Goal: Contribute content: Add original content to the website for others to see

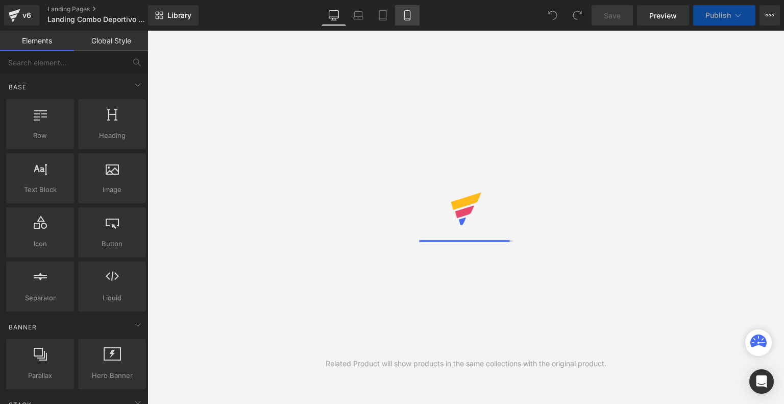
drag, startPoint x: 0, startPoint y: 0, endPoint x: 413, endPoint y: 12, distance: 413.0
click at [413, 12] on link "Mobile" at bounding box center [407, 15] width 24 height 20
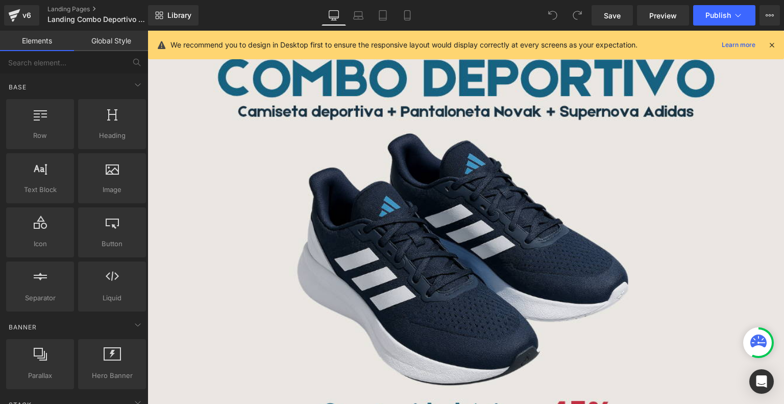
click at [772, 44] on icon at bounding box center [771, 44] width 9 height 9
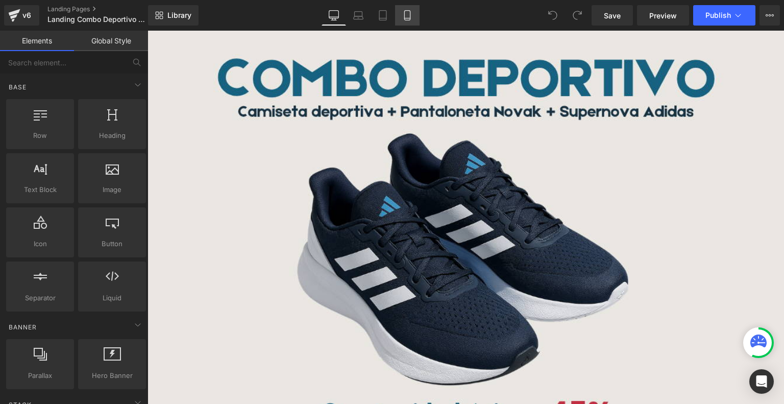
click at [407, 17] on icon at bounding box center [407, 15] width 10 height 10
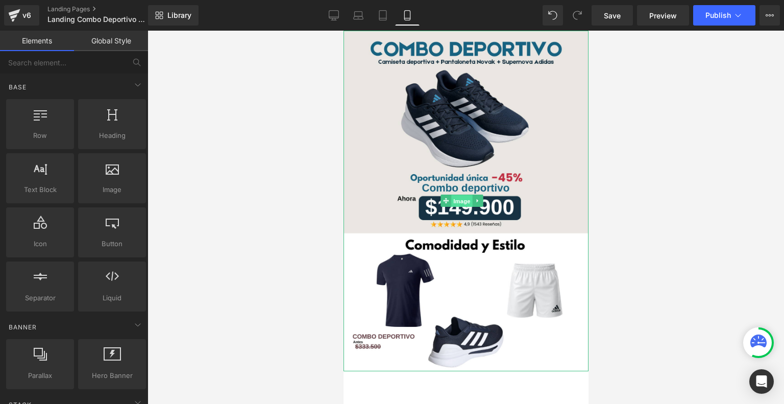
click at [460, 195] on span "Image" at bounding box center [461, 201] width 21 height 12
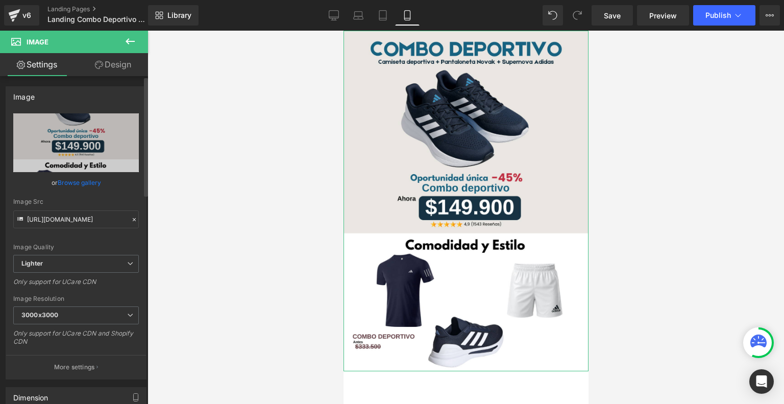
click at [90, 180] on link "Browse gallery" at bounding box center [79, 182] width 43 height 18
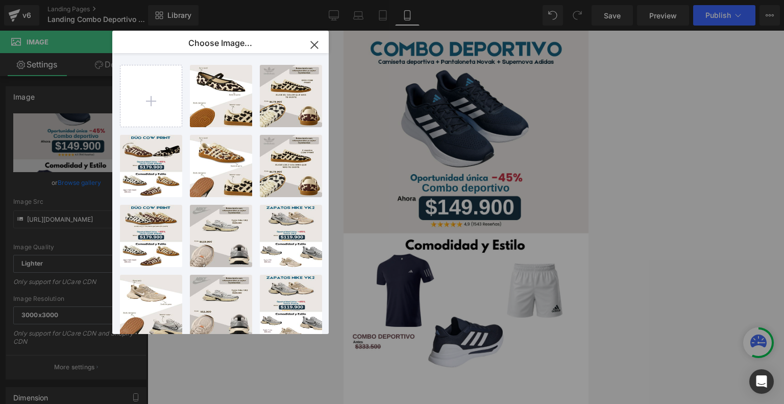
type input "C:\fakepath\Landing Glow Supernova negros adidas.png"
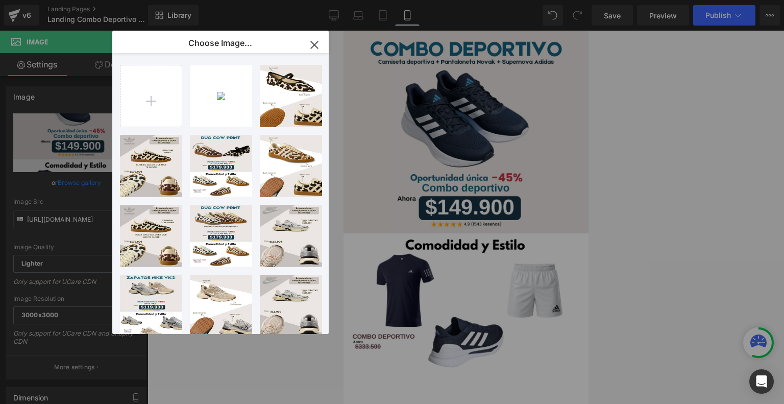
type input "C:\fakepath\Landing Glow Supernova negros adidas (1).png"
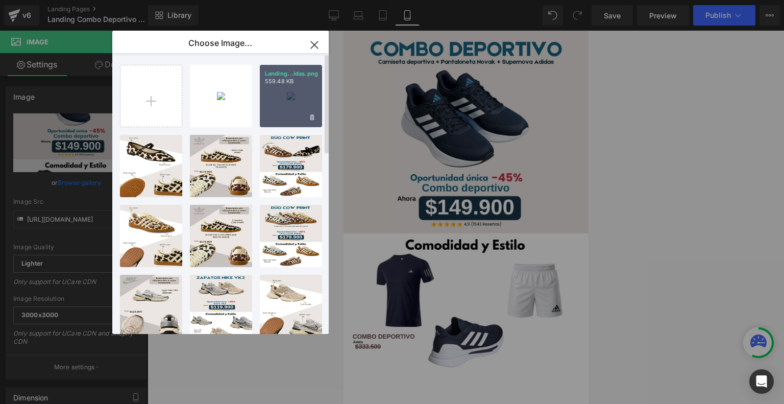
type input "C:\fakepath\Landing Glow Supernova negros adidas (2).png"
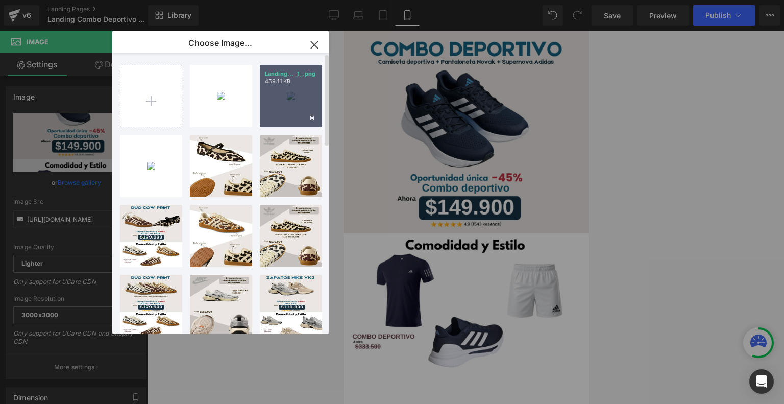
type input "C:\fakepath\Landing Glow Supernova negros adidas (3).png"
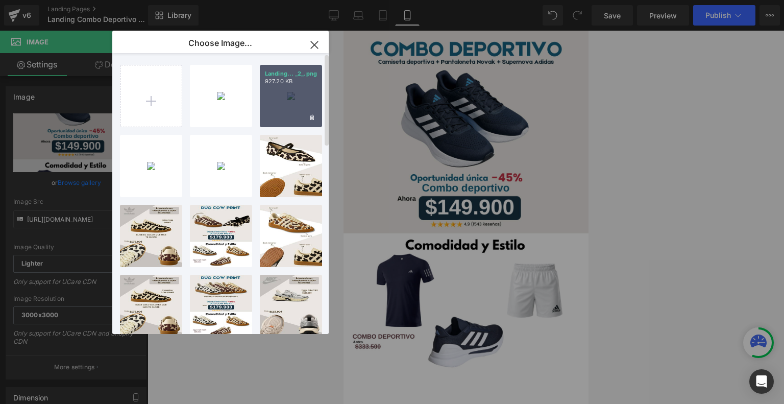
type input "C:\fakepath\Landing Glow Supernova negros adidas (4).png"
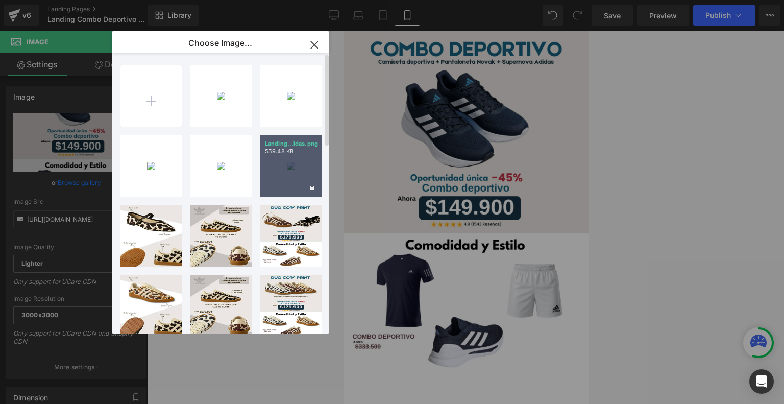
click at [283, 164] on div "Landing...idas.png 559.48 KB" at bounding box center [291, 166] width 62 height 62
type input "[URL][DOMAIN_NAME]"
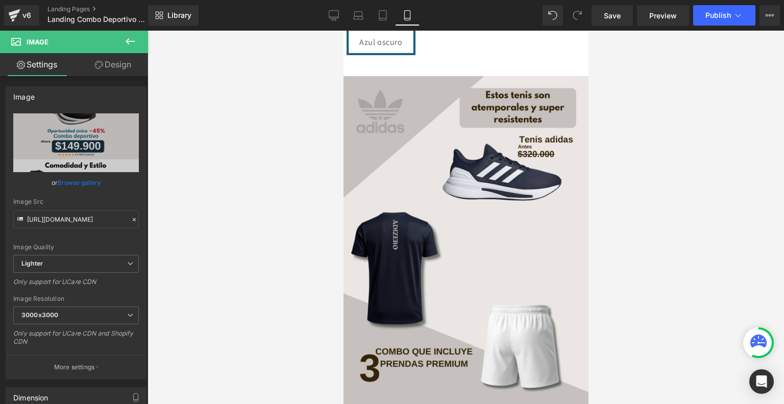
scroll to position [499, 0]
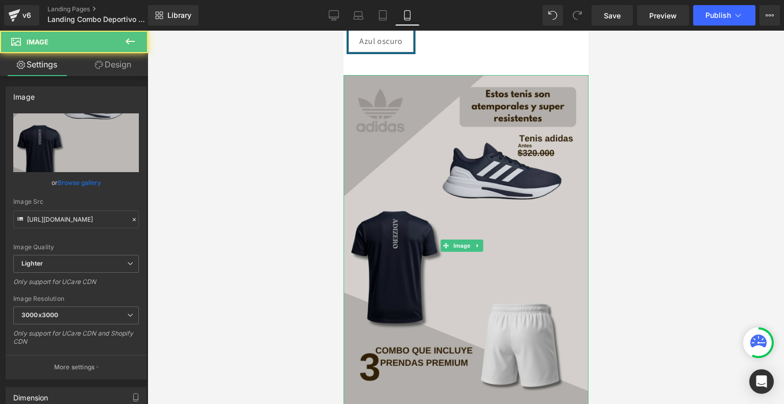
click at [440, 238] on img at bounding box center [465, 245] width 245 height 340
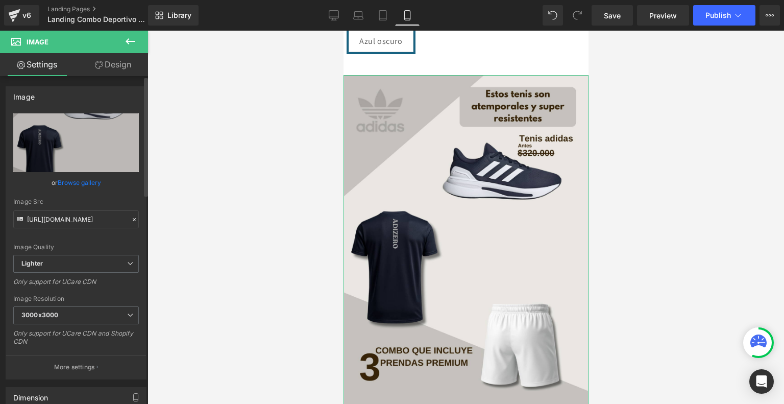
click at [96, 187] on link "Browse gallery" at bounding box center [79, 182] width 43 height 18
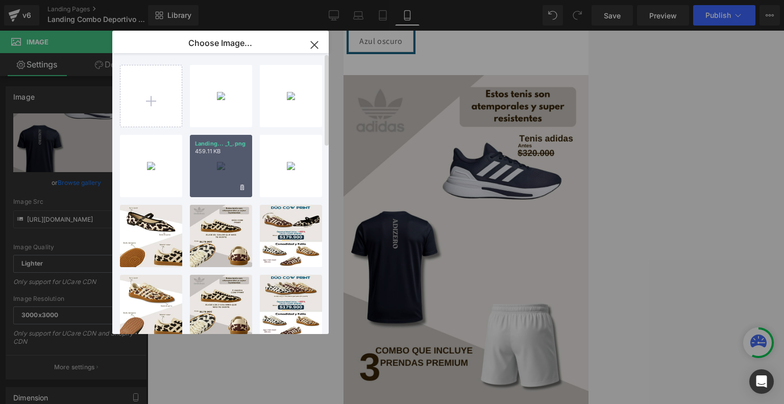
click at [222, 158] on div "Landing... _1_.png 459.11 KB" at bounding box center [221, 166] width 62 height 62
type input "[URL][DOMAIN_NAME]"
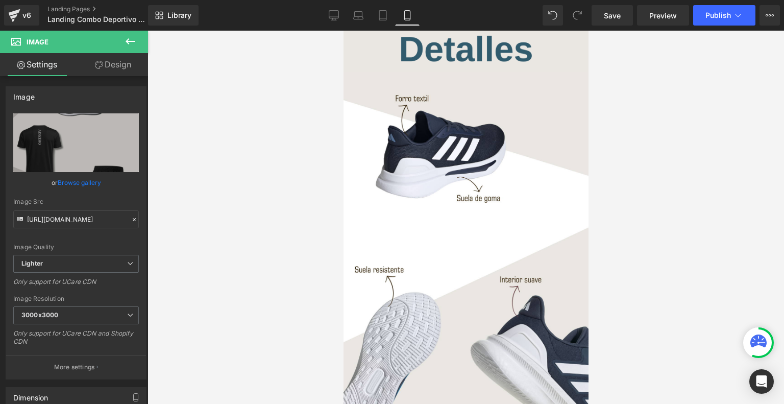
scroll to position [889, 0]
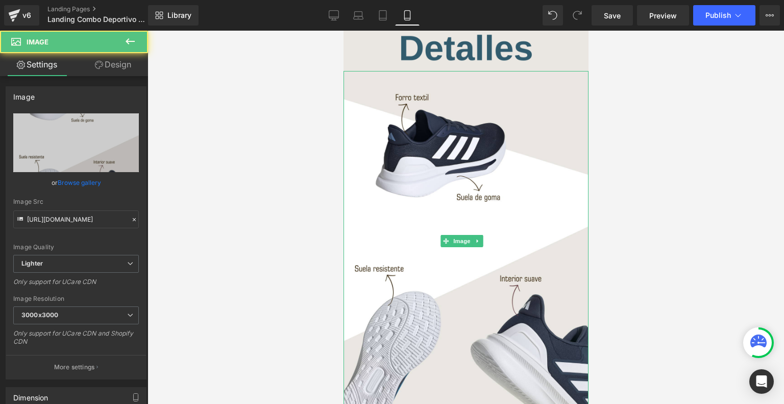
click at [458, 256] on img at bounding box center [465, 241] width 245 height 340
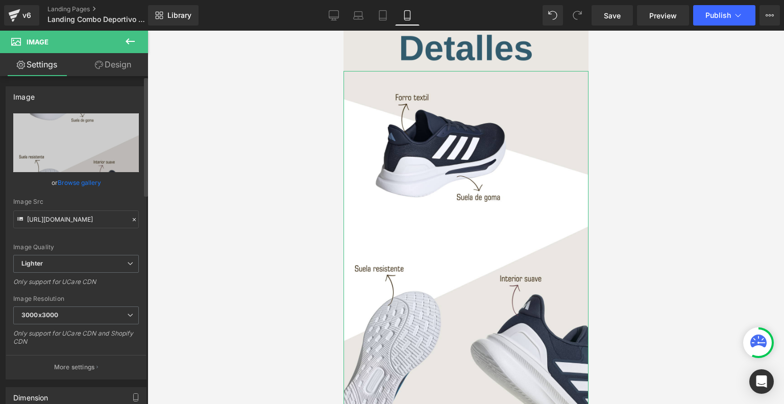
click at [76, 180] on link "Browse gallery" at bounding box center [79, 182] width 43 height 18
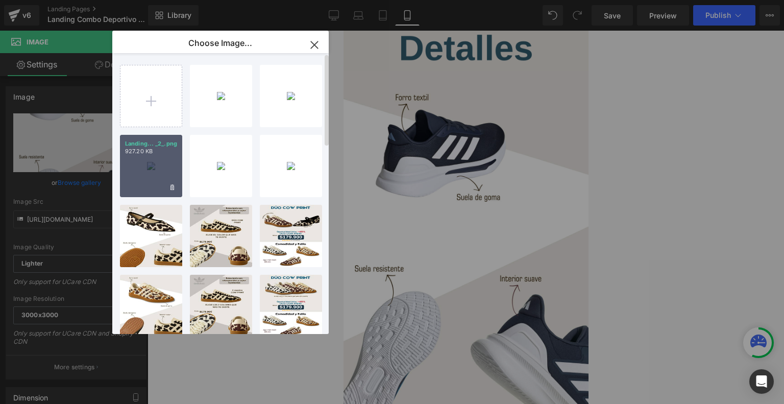
click at [150, 159] on div "Landing... _2_.png 927.20 KB" at bounding box center [151, 166] width 62 height 62
type input "[URL][DOMAIN_NAME]"
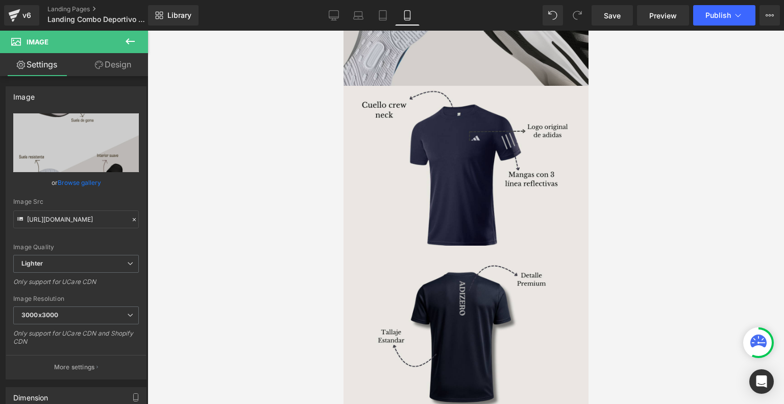
scroll to position [1215, 0]
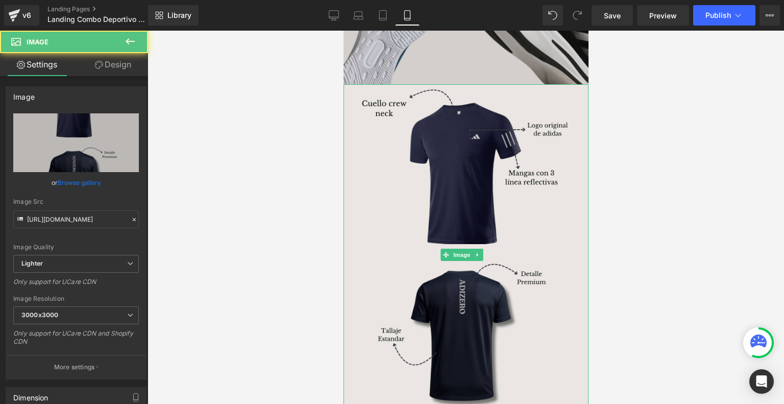
click at [402, 211] on img at bounding box center [465, 254] width 245 height 340
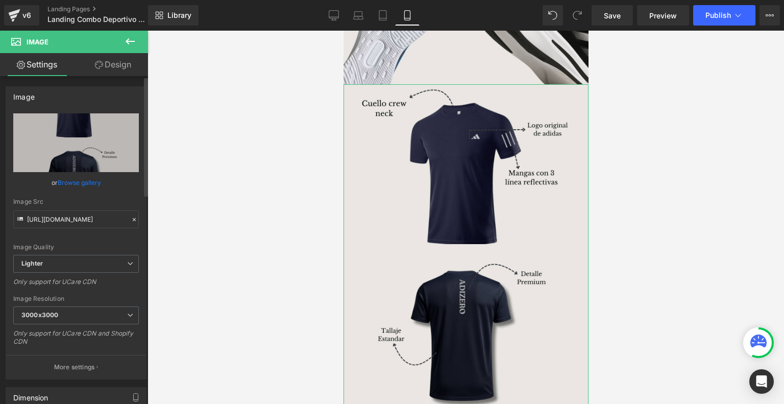
click at [81, 185] on link "Browse gallery" at bounding box center [79, 182] width 43 height 18
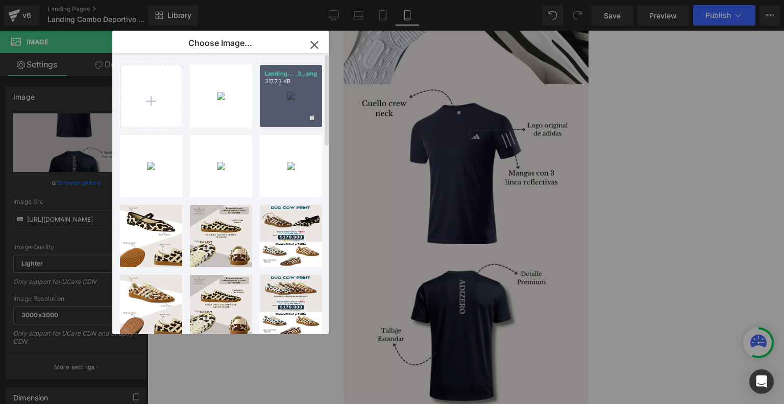
click at [282, 96] on div "Landing... _3_.png 317.73 KB" at bounding box center [291, 96] width 62 height 62
type input "[URL][DOMAIN_NAME]"
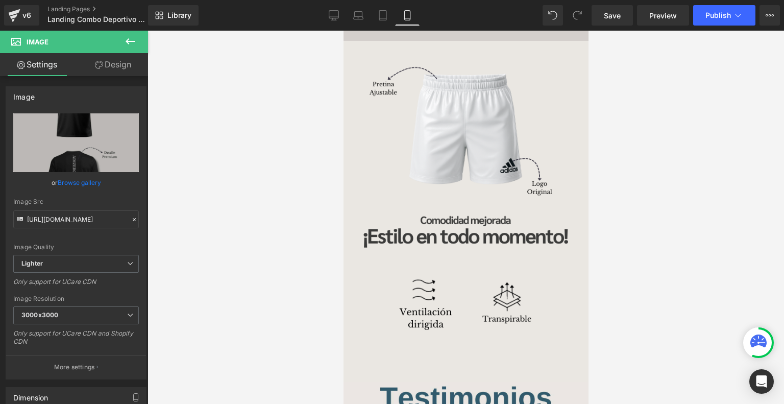
scroll to position [1596, 0]
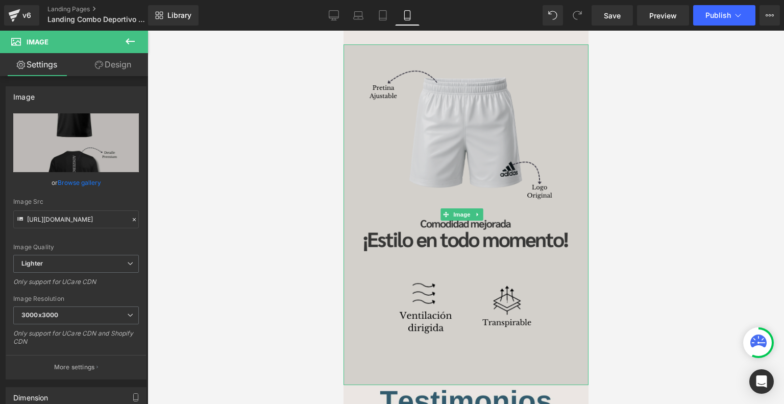
click at [445, 166] on div "Image" at bounding box center [465, 214] width 245 height 340
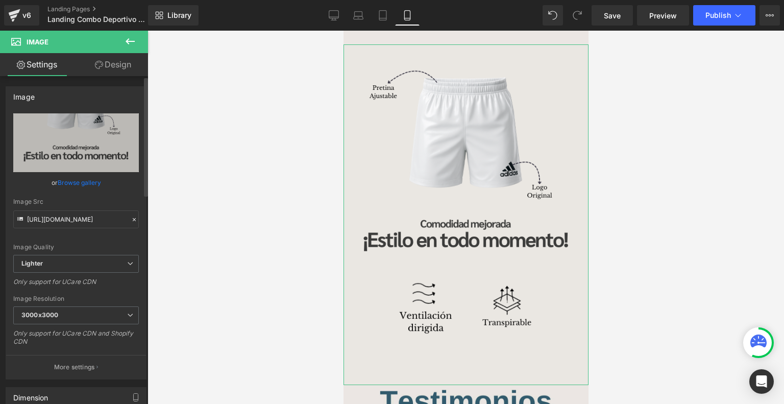
click at [82, 176] on link "Browse gallery" at bounding box center [79, 182] width 43 height 18
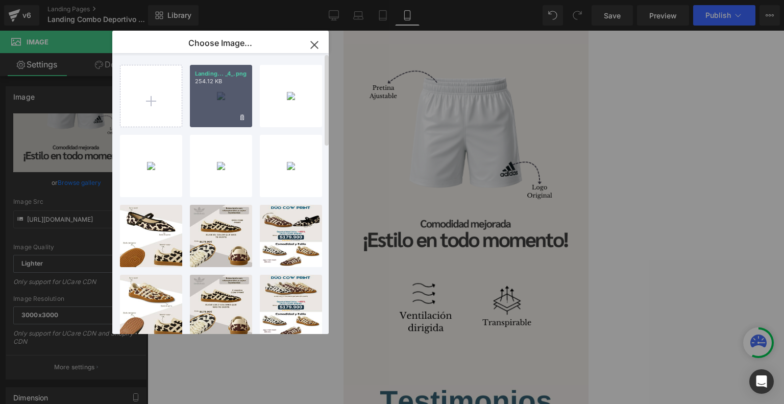
click at [211, 104] on div "Landing... _4_.png 254.12 KB" at bounding box center [221, 96] width 62 height 62
type input "[URL][DOMAIN_NAME]"
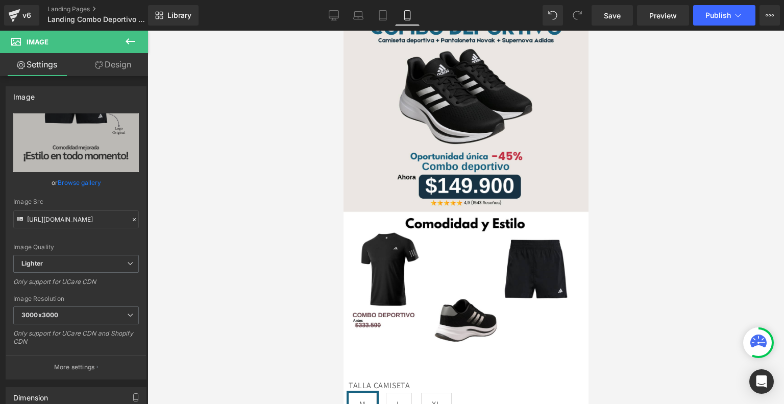
scroll to position [0, 0]
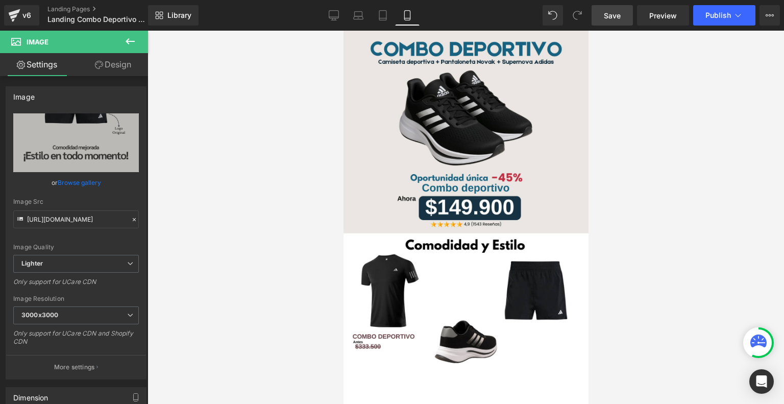
click at [610, 10] on span "Save" at bounding box center [612, 15] width 17 height 11
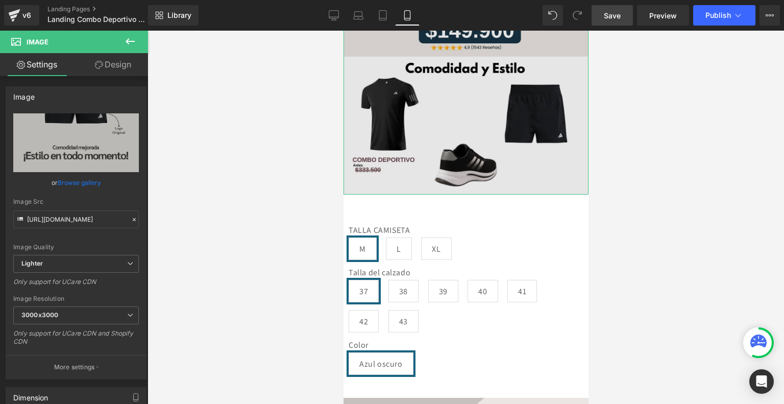
scroll to position [178, 0]
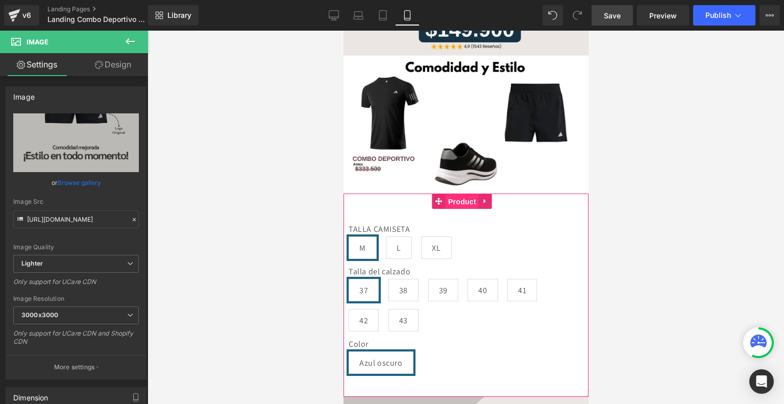
click at [459, 194] on span "Product" at bounding box center [461, 201] width 33 height 15
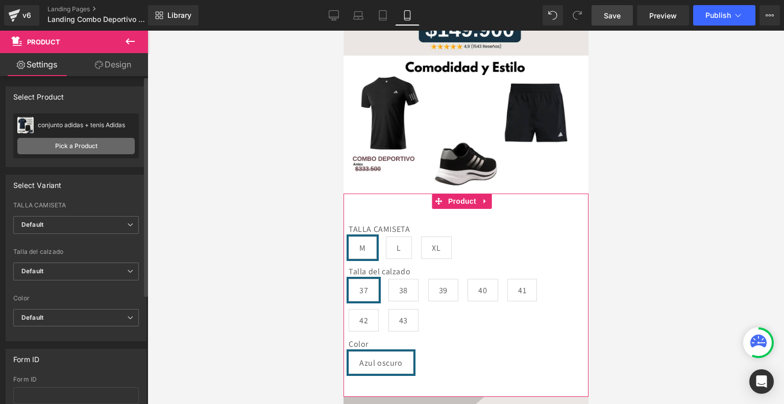
click at [76, 143] on link "Pick a Product" at bounding box center [75, 146] width 117 height 16
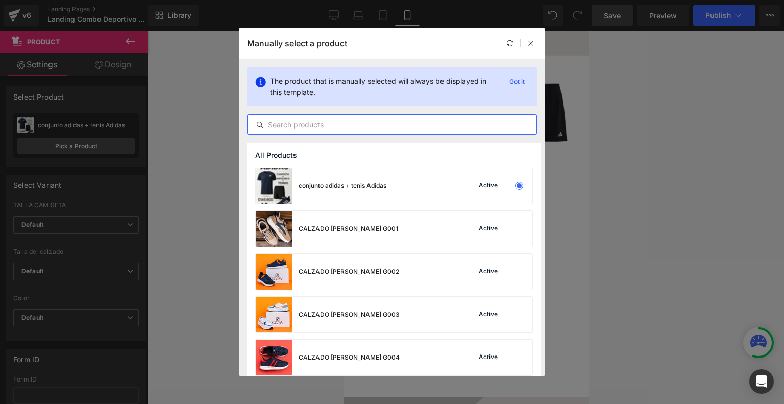
click at [398, 129] on input "text" at bounding box center [391, 124] width 289 height 12
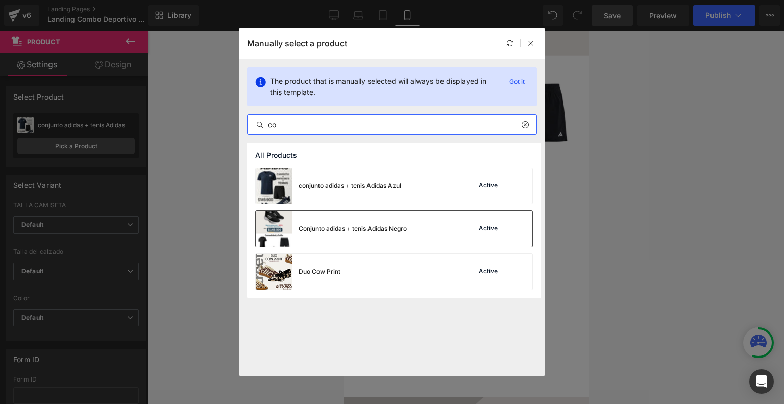
type input "co"
click at [382, 221] on div "Conjunto adidas + tenis Adidas Negro" at bounding box center [331, 229] width 151 height 36
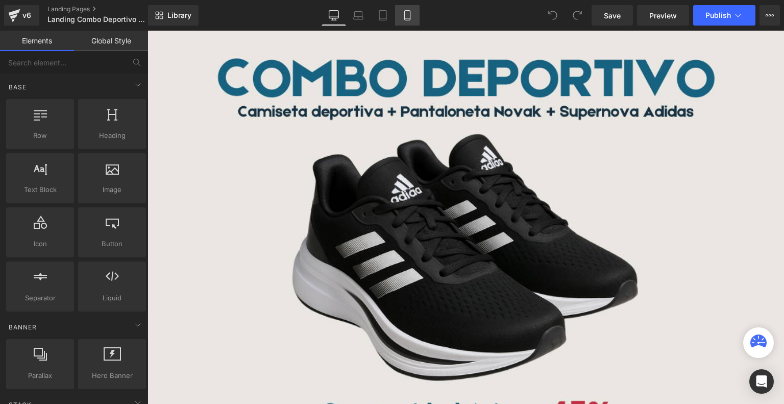
click at [413, 19] on link "Mobile" at bounding box center [407, 15] width 24 height 20
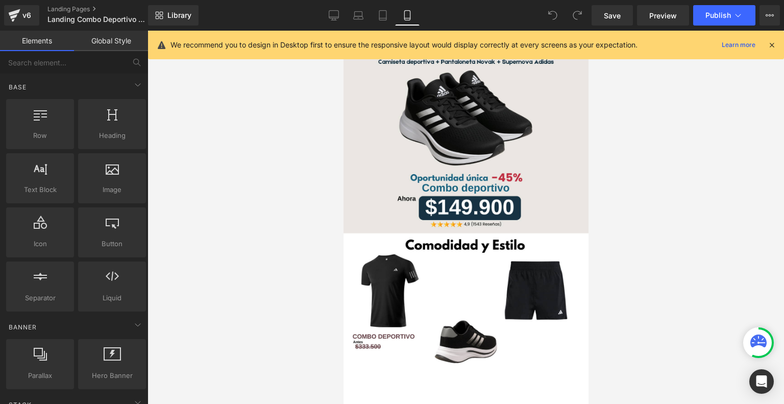
click at [774, 45] on icon at bounding box center [771, 44] width 9 height 9
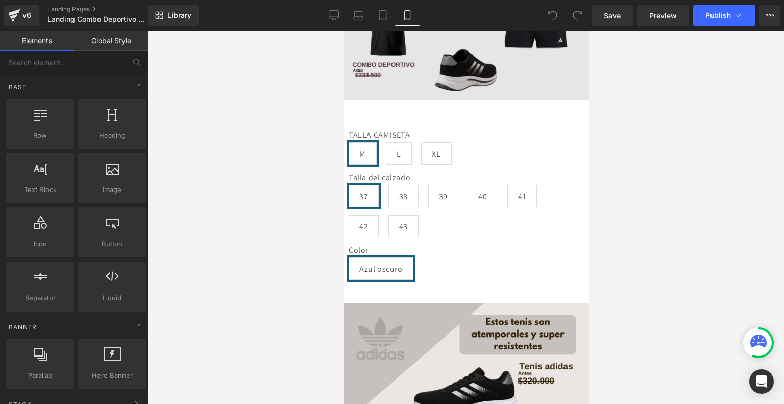
scroll to position [272, 0]
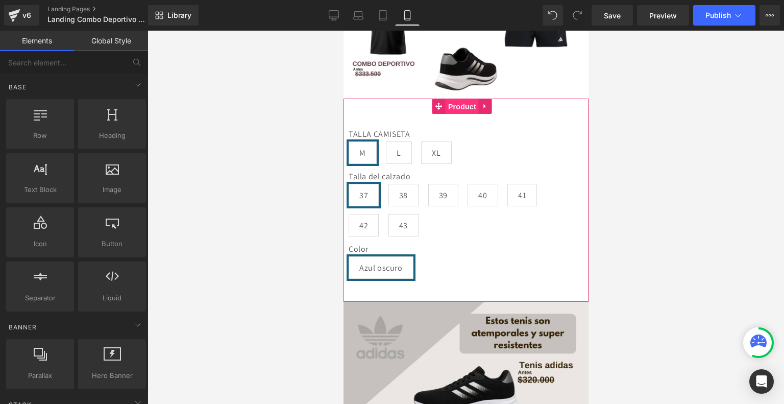
click at [460, 99] on span "Product" at bounding box center [461, 106] width 33 height 15
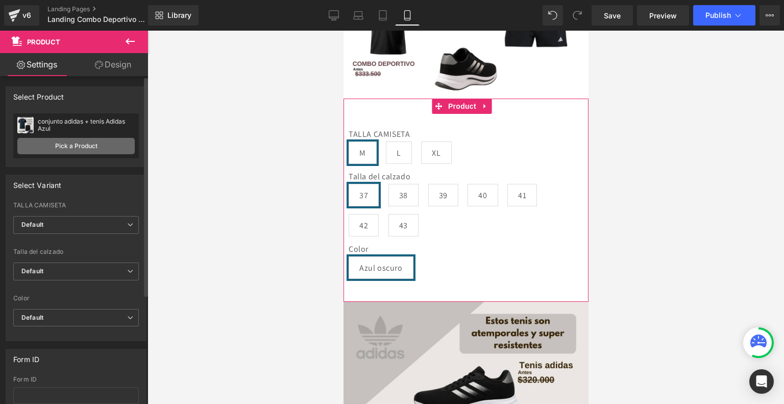
click at [87, 151] on link "Pick a Product" at bounding box center [75, 146] width 117 height 16
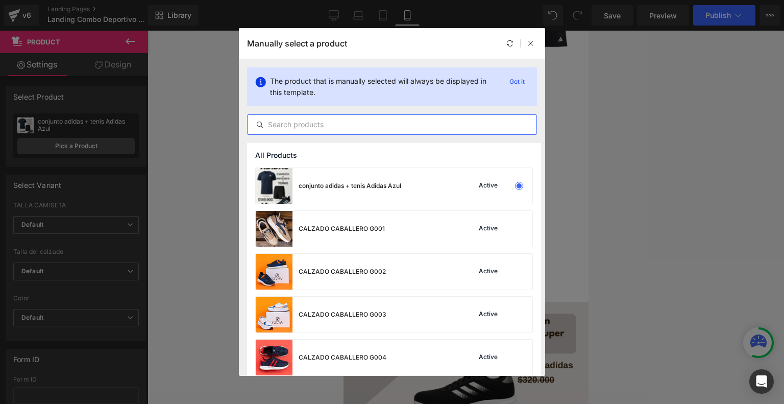
click at [345, 122] on input "text" at bounding box center [391, 124] width 289 height 12
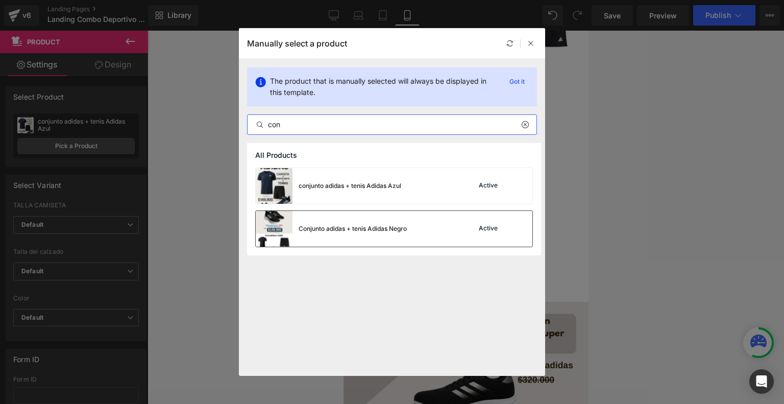
type input "con"
click at [377, 238] on div "Conjunto adidas + tenis Adidas Negro" at bounding box center [331, 229] width 151 height 36
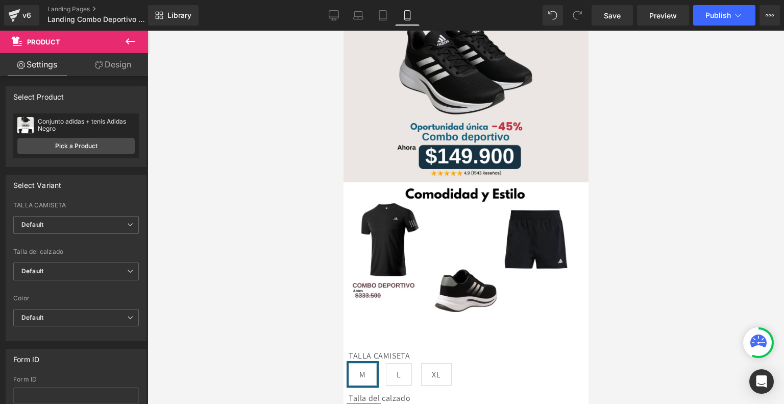
scroll to position [0, 0]
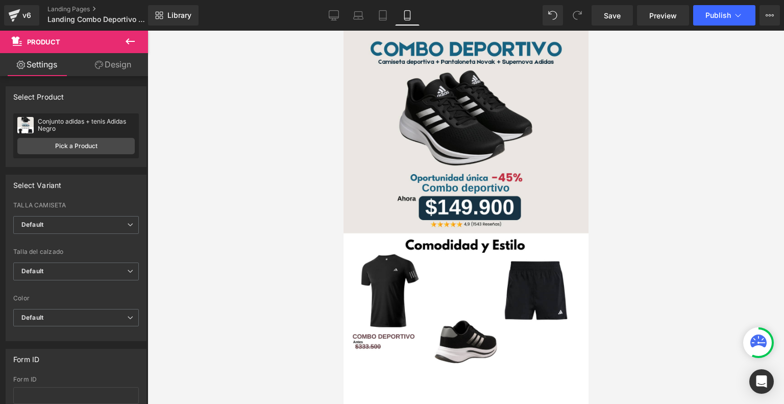
click at [624, 3] on div "Library Mobile Desktop Laptop Tablet Mobile Save Preview Publish Scheduled View…" at bounding box center [466, 15] width 636 height 31
click at [626, 12] on link "Save" at bounding box center [611, 15] width 41 height 20
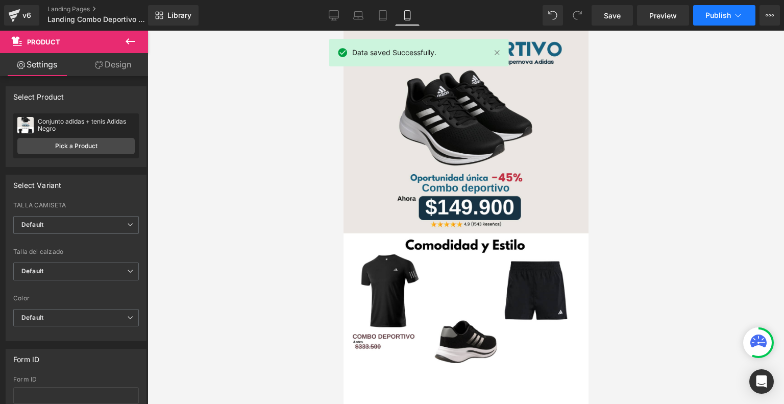
click at [718, 18] on span "Publish" at bounding box center [718, 15] width 26 height 8
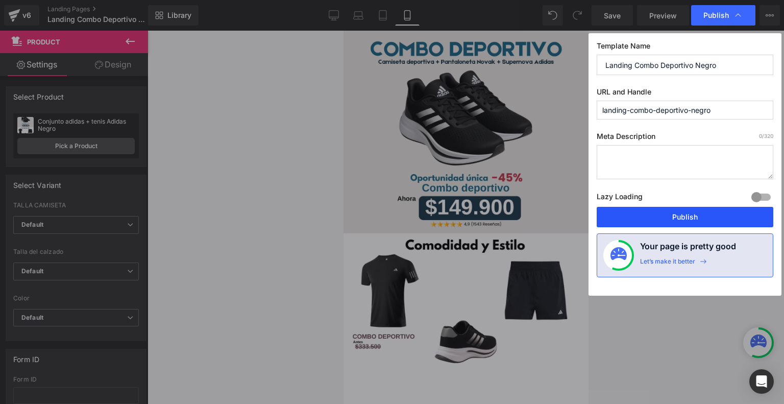
click at [684, 220] on button "Publish" at bounding box center [685, 217] width 177 height 20
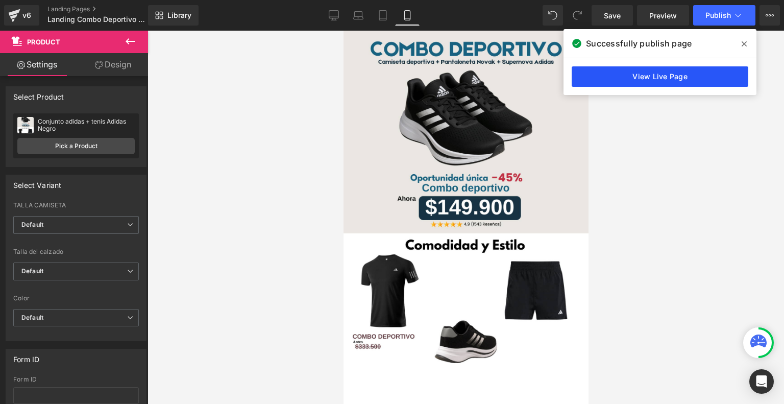
click at [687, 78] on link "View Live Page" at bounding box center [660, 76] width 177 height 20
